Goal: Transaction & Acquisition: Purchase product/service

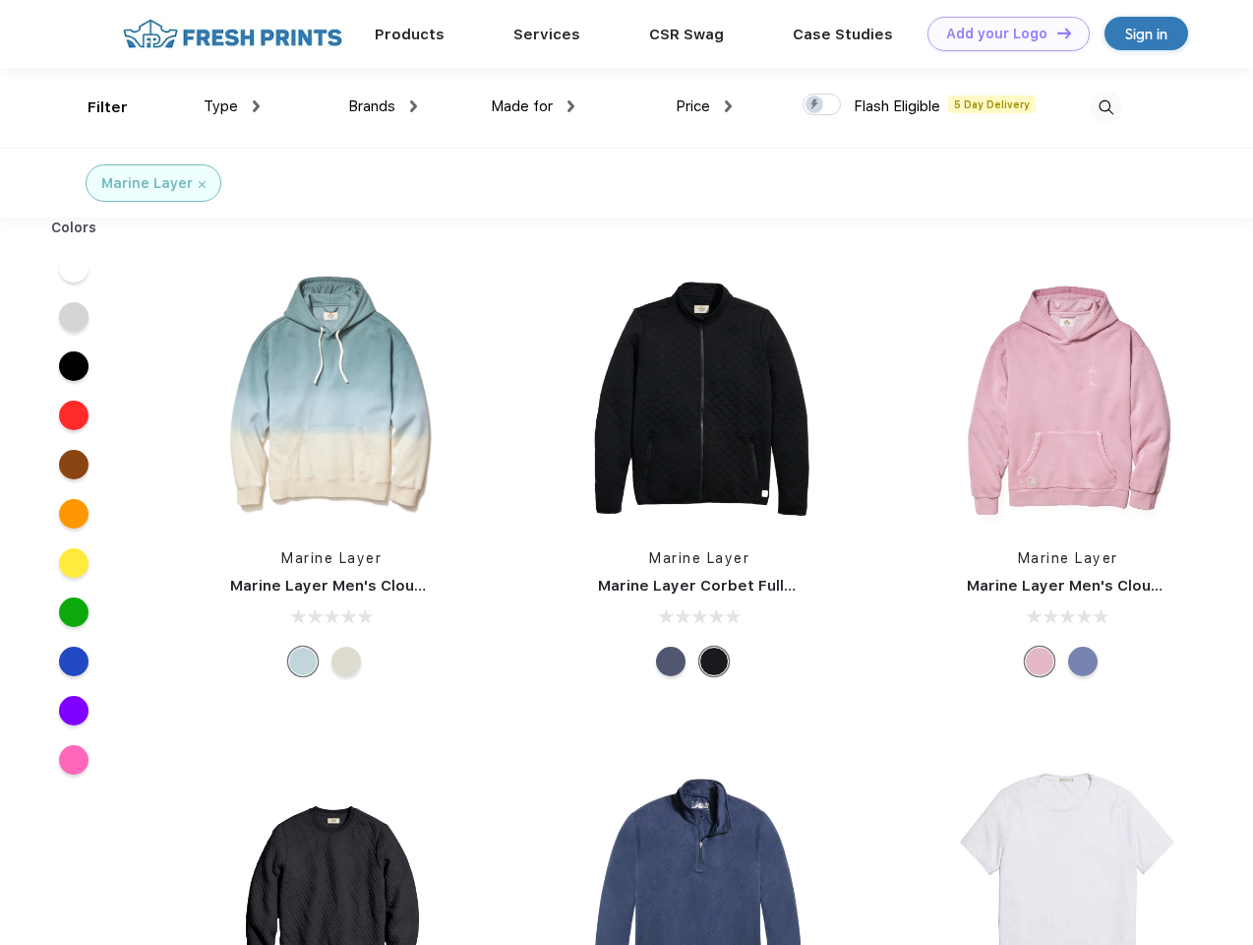
click at [1002, 33] on link "Add your Logo Design Tool" at bounding box center [1009, 34] width 162 height 34
click at [0, 0] on div "Design Tool" at bounding box center [0, 0] width 0 height 0
click at [1056, 32] on link "Add your Logo Design Tool" at bounding box center [1009, 34] width 162 height 34
click at [94, 107] on div "Filter" at bounding box center [108, 107] width 40 height 23
click at [232, 106] on span "Type" at bounding box center [221, 106] width 34 height 18
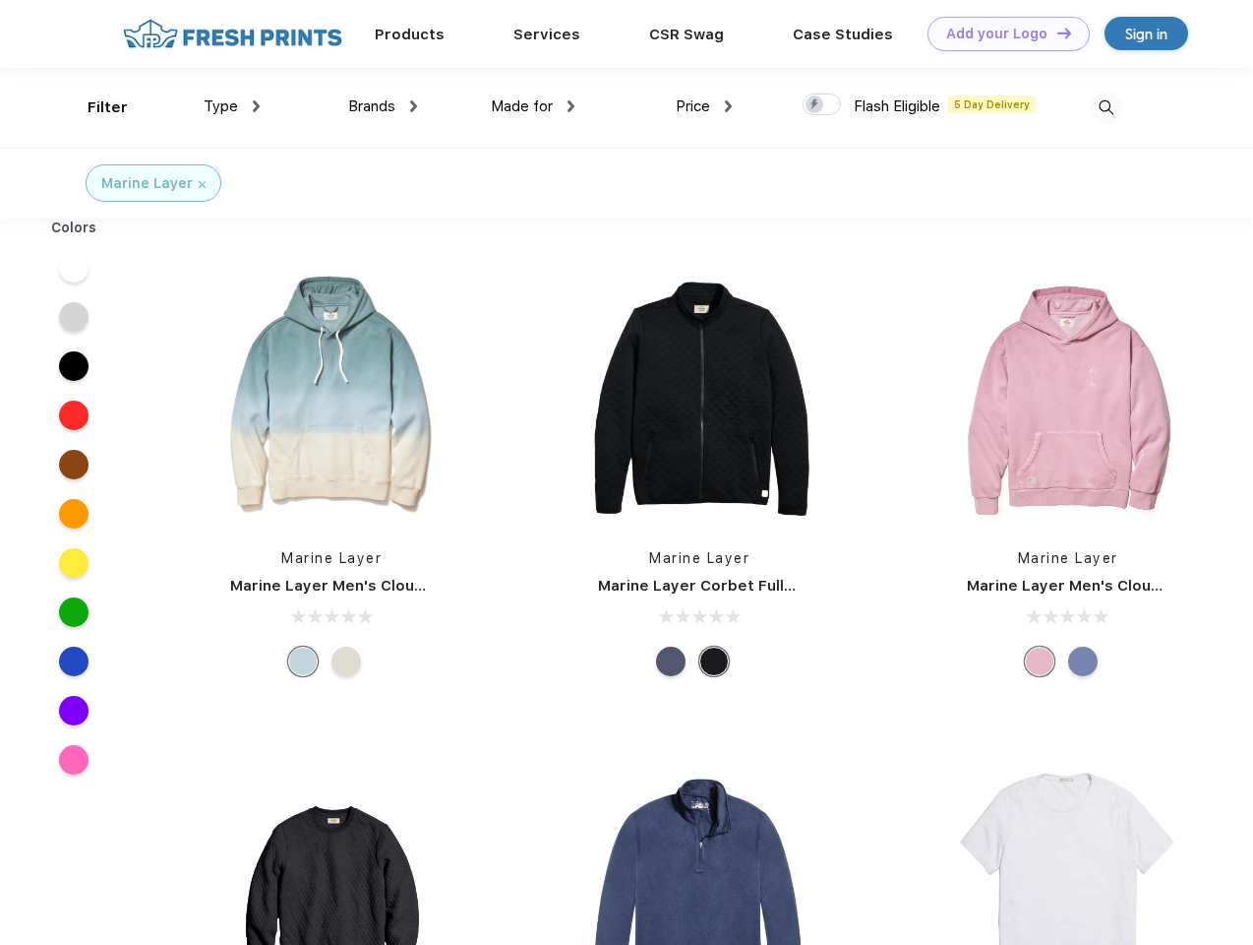
click at [383, 106] on span "Brands" at bounding box center [371, 106] width 47 height 18
click at [533, 106] on span "Made for" at bounding box center [522, 106] width 62 height 18
click at [704, 106] on span "Price" at bounding box center [693, 106] width 34 height 18
click at [823, 105] on div at bounding box center [822, 104] width 38 height 22
click at [816, 105] on input "checkbox" at bounding box center [809, 98] width 13 height 13
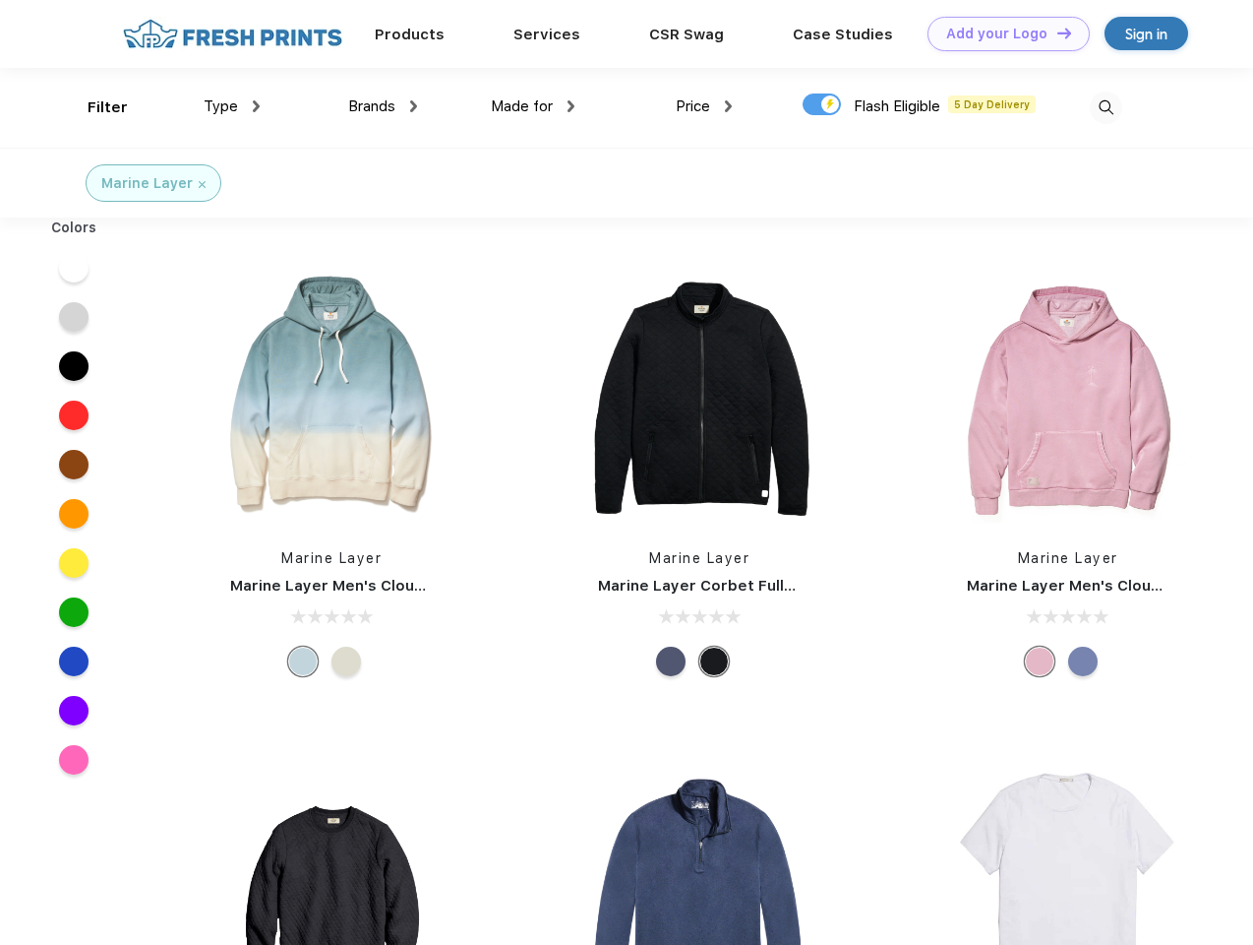
click at [1106, 107] on img at bounding box center [1106, 107] width 32 height 32
